Goal: Transaction & Acquisition: Purchase product/service

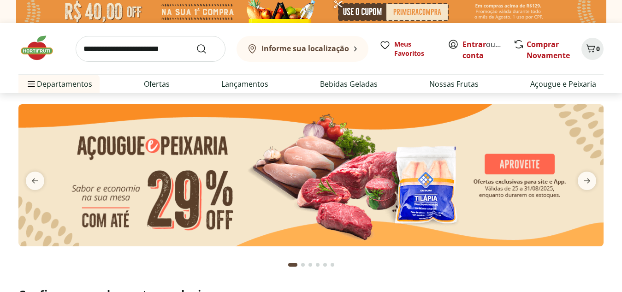
click at [332, 48] on b "Informe sua localização" at bounding box center [305, 48] width 88 height 10
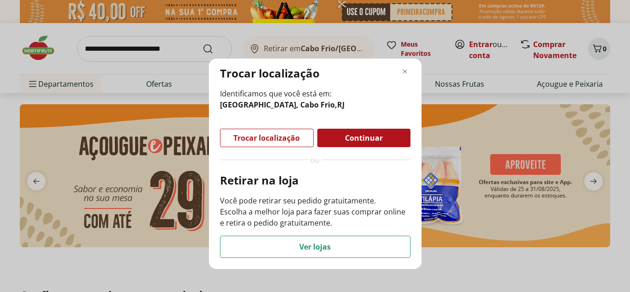
click at [342, 129] on div "Continuar" at bounding box center [363, 138] width 93 height 18
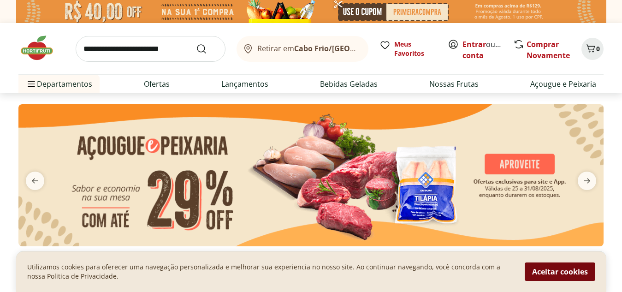
click at [539, 269] on button "Aceitar cookies" at bounding box center [560, 271] width 71 height 18
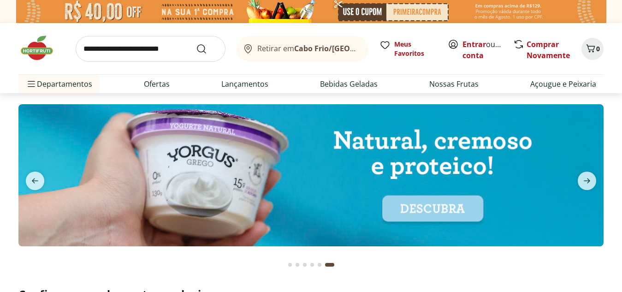
click at [614, 112] on section at bounding box center [311, 184] width 622 height 182
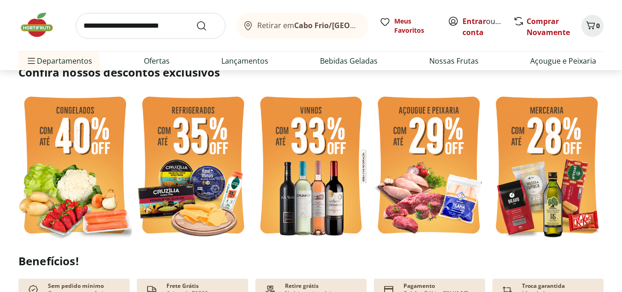
scroll to position [221, 0]
